Goal: Task Accomplishment & Management: Manage account settings

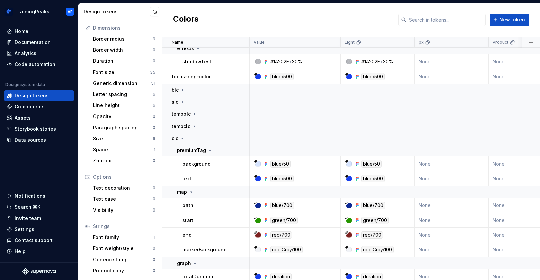
scroll to position [158, 0]
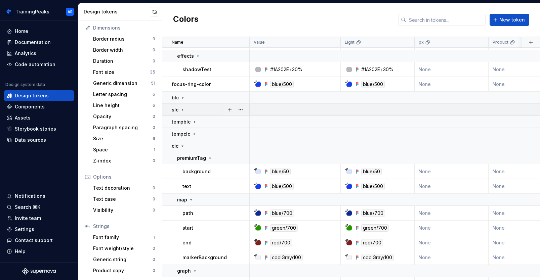
click at [183, 111] on icon at bounding box center [182, 109] width 5 height 5
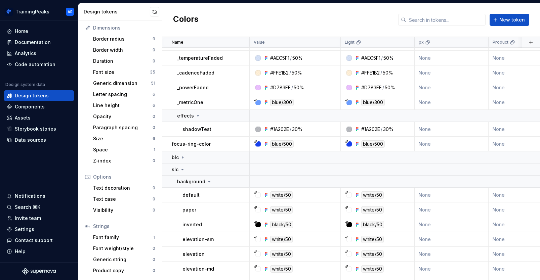
scroll to position [40, 0]
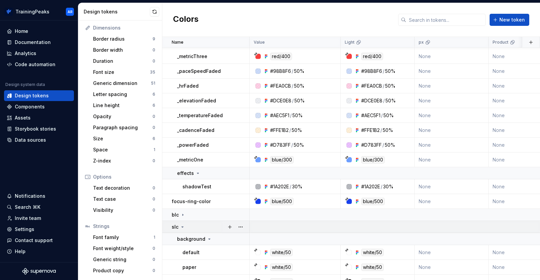
click at [183, 226] on icon at bounding box center [182, 226] width 5 height 5
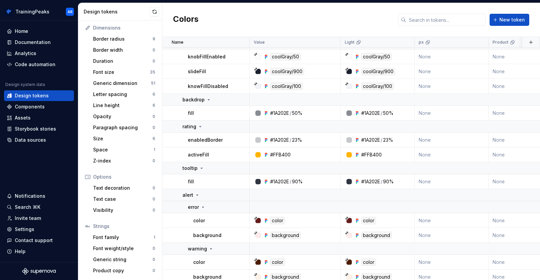
scroll to position [2173, 0]
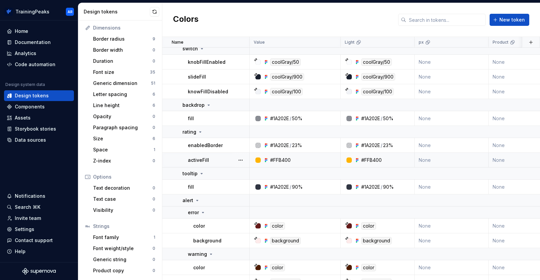
click at [278, 161] on div "#FFB400" at bounding box center [280, 160] width 20 height 7
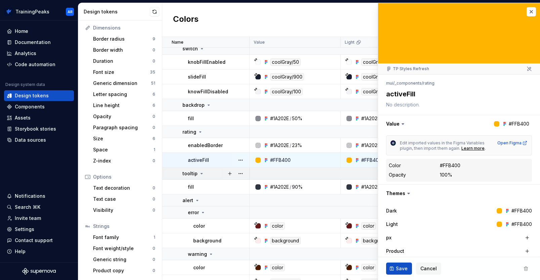
type textarea "*"
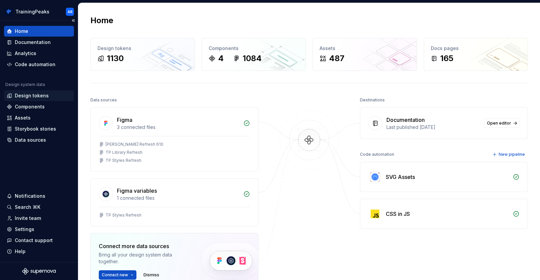
click at [25, 97] on div "Design tokens" at bounding box center [32, 95] width 34 height 7
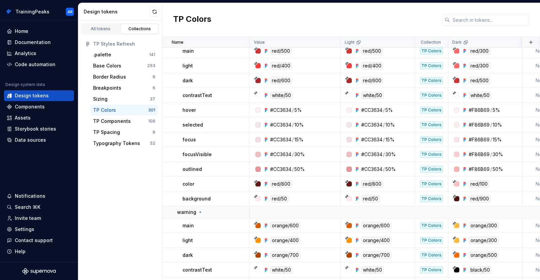
scroll to position [1050, 0]
click at [120, 194] on div "All tokens Collections TP Styles Refresh .palette 141 Base Colors 253 Border Ra…" at bounding box center [120, 150] width 84 height 260
click at [109, 214] on div "All tokens Collections TP Styles Refresh .palette 141 Base Colors 253 Border Ra…" at bounding box center [120, 150] width 84 height 260
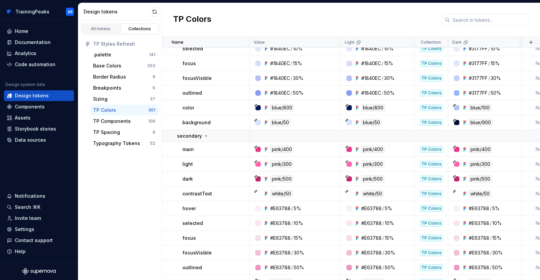
scroll to position [777, 0]
click at [103, 121] on div "TP Components" at bounding box center [112, 121] width 38 height 7
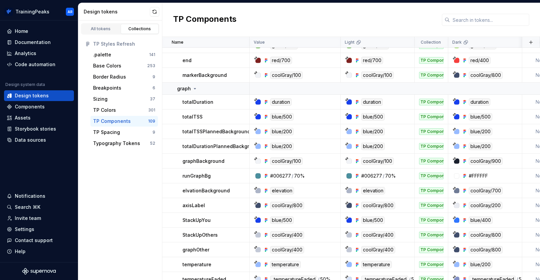
scroll to position [479, 0]
click at [101, 109] on div "TP Colors" at bounding box center [104, 110] width 23 height 7
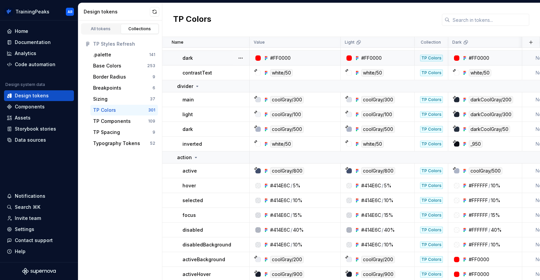
scroll to position [226, 0]
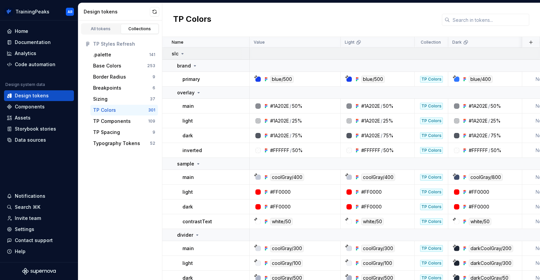
click at [182, 54] on icon at bounding box center [182, 53] width 5 height 5
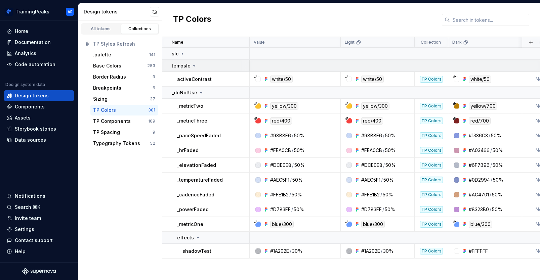
click at [193, 65] on icon at bounding box center [193, 65] width 5 height 5
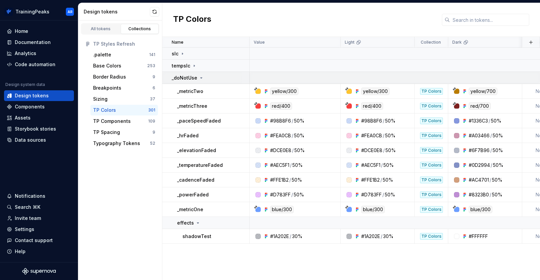
click at [197, 77] on div "_doNotUse" at bounding box center [188, 78] width 32 height 7
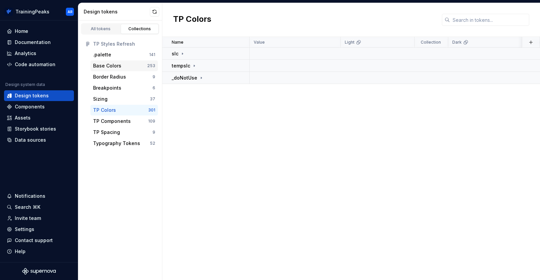
click at [102, 67] on div "Base Colors" at bounding box center [107, 65] width 28 height 7
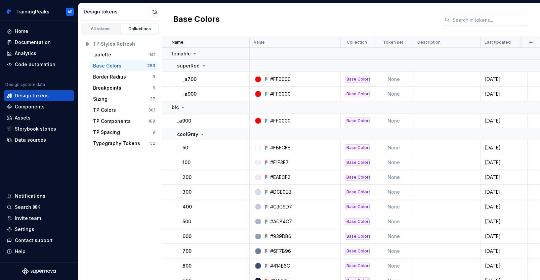
click at [102, 67] on div "Base Colors" at bounding box center [107, 65] width 28 height 7
click at [182, 108] on icon at bounding box center [182, 107] width 5 height 5
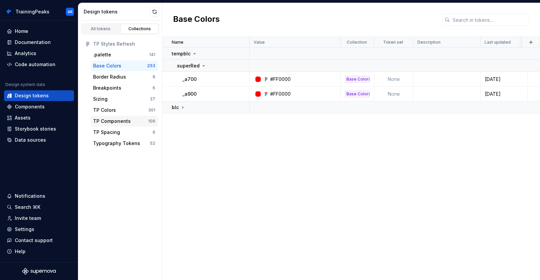
click at [102, 120] on div "TP Components" at bounding box center [112, 121] width 38 height 7
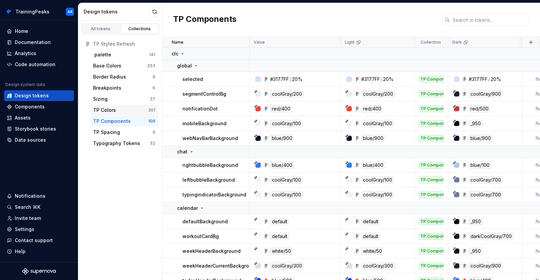
click at [98, 110] on div "TP Colors" at bounding box center [104, 110] width 23 height 7
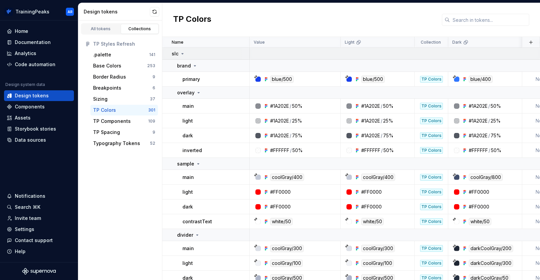
click at [182, 51] on icon at bounding box center [182, 53] width 5 height 5
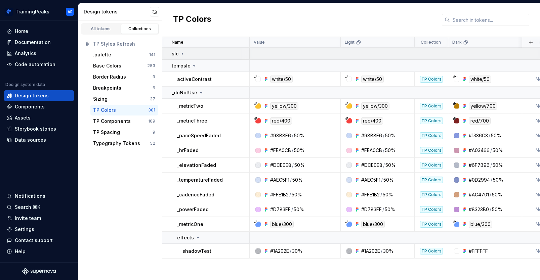
click at [182, 51] on icon at bounding box center [182, 53] width 5 height 5
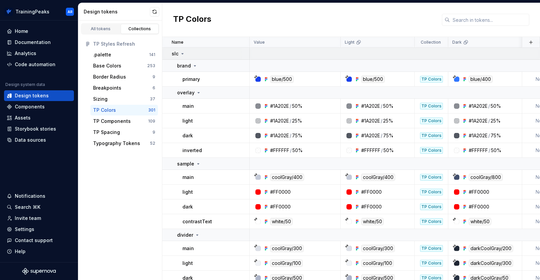
click at [182, 51] on icon at bounding box center [182, 53] width 5 height 5
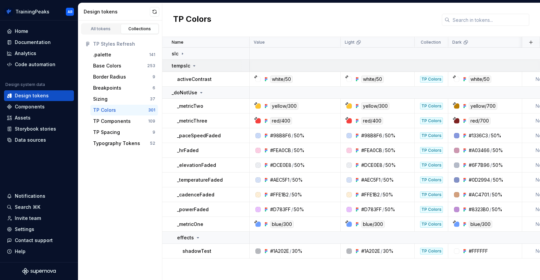
click at [193, 65] on icon at bounding box center [194, 65] width 2 height 1
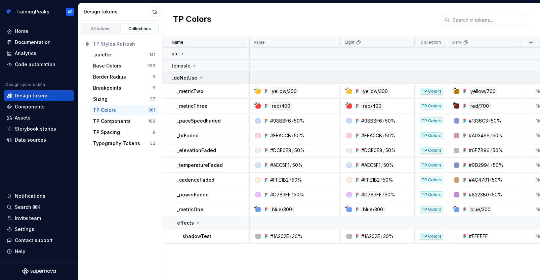
click at [199, 79] on icon at bounding box center [201, 77] width 5 height 5
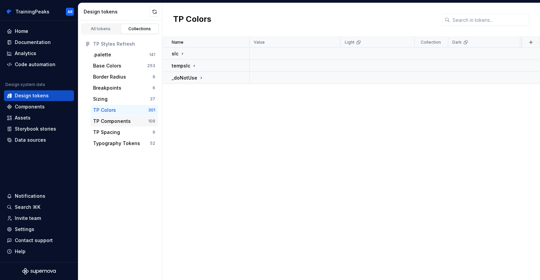
click at [98, 118] on div "TP Components" at bounding box center [112, 121] width 38 height 7
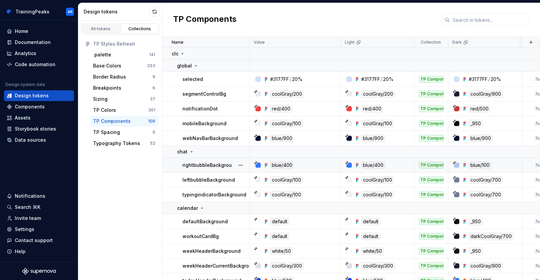
click at [212, 167] on p "rightbubbleBackground" at bounding box center [209, 165] width 55 height 7
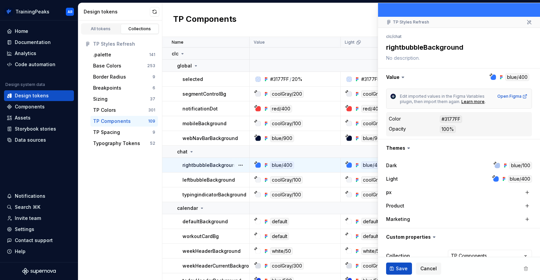
scroll to position [75, 0]
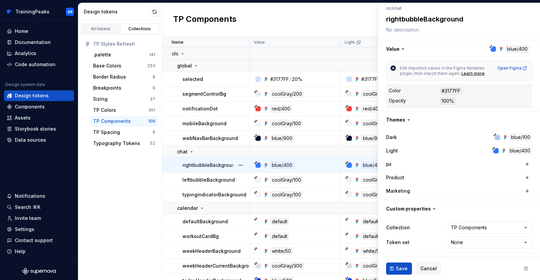
drag, startPoint x: 465, startPoint y: 21, endPoint x: 386, endPoint y: 20, distance: 78.9
click at [386, 20] on textarea "rightbubbleBackground" at bounding box center [458, 19] width 146 height 12
click at [143, 249] on div "All tokens Collections TP Styles Refresh .palette 141 Base Colors 253 Border Ra…" at bounding box center [120, 150] width 84 height 260
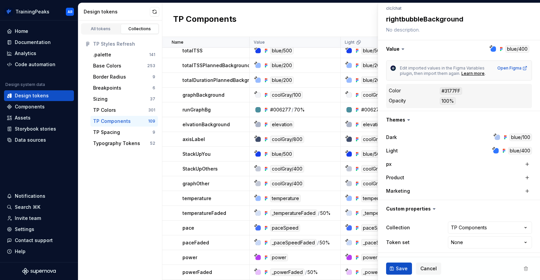
scroll to position [586, 0]
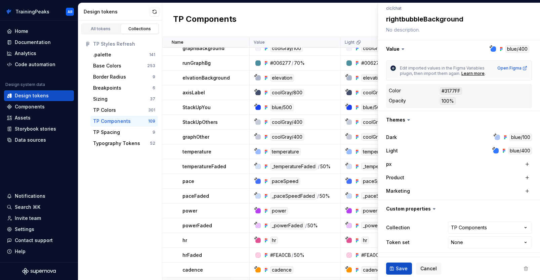
type textarea "*"
